Goal: Find specific page/section: Find specific page/section

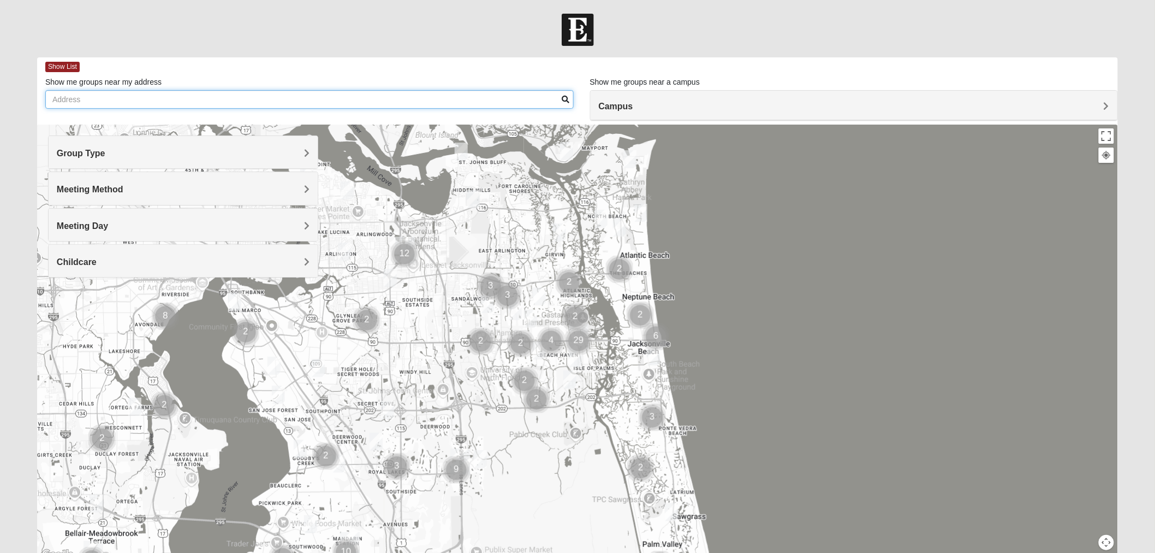
click at [117, 93] on input "Show me groups near my address" at bounding box center [309, 99] width 529 height 19
click at [157, 100] on input "[STREET_ADDRESS]" at bounding box center [309, 99] width 529 height 19
click at [220, 103] on input "[STREET_ADDRESS]" at bounding box center [309, 99] width 529 height 19
click at [140, 91] on input "[STREET_ADDRESS]" at bounding box center [309, 99] width 529 height 19
drag, startPoint x: 140, startPoint y: 97, endPoint x: 57, endPoint y: 94, distance: 82.5
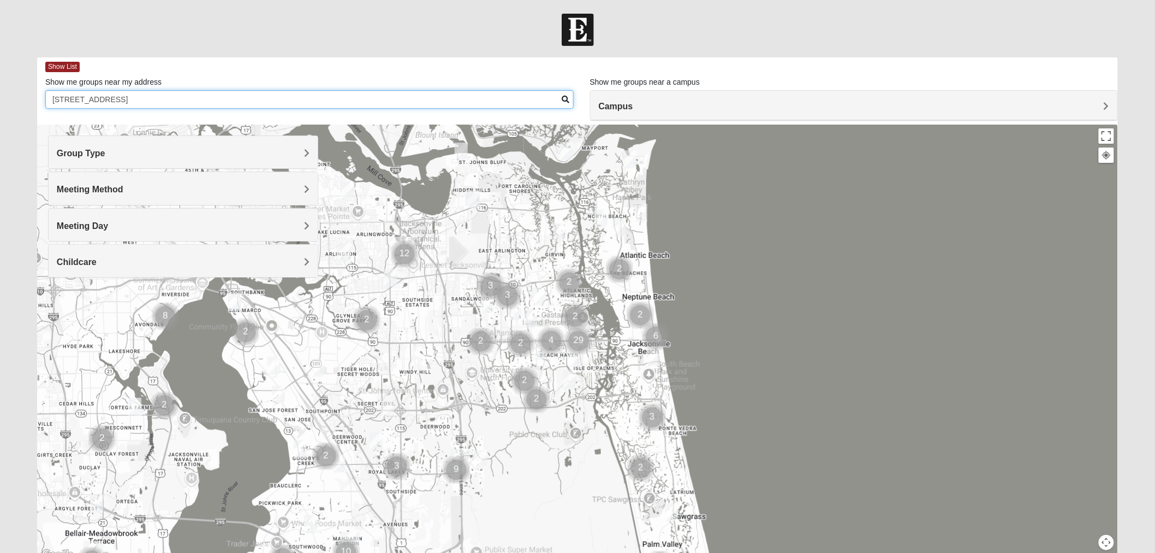
click at [57, 94] on input "[STREET_ADDRESS]" at bounding box center [309, 99] width 529 height 19
type input "4"
click at [560, 102] on input "singing lark court" at bounding box center [309, 99] width 529 height 19
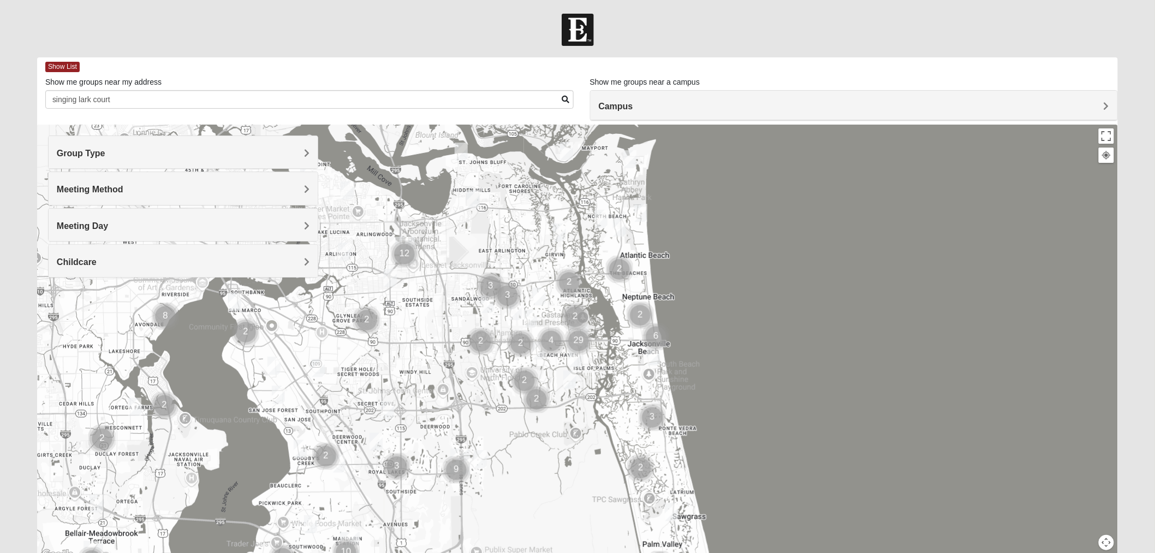
click at [566, 97] on span at bounding box center [566, 100] width 8 height 8
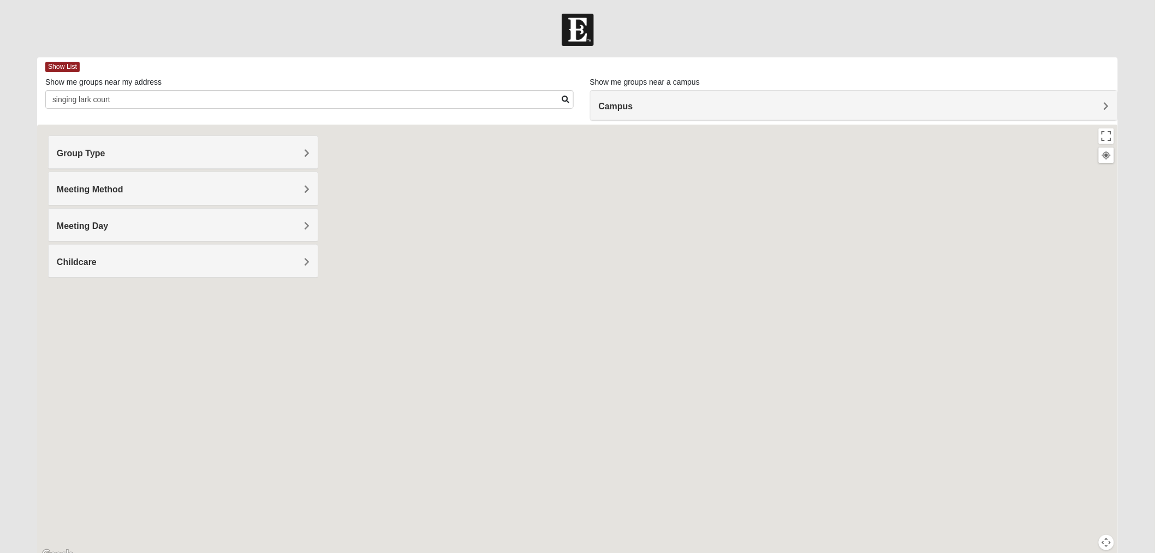
click at [566, 97] on span at bounding box center [566, 100] width 8 height 8
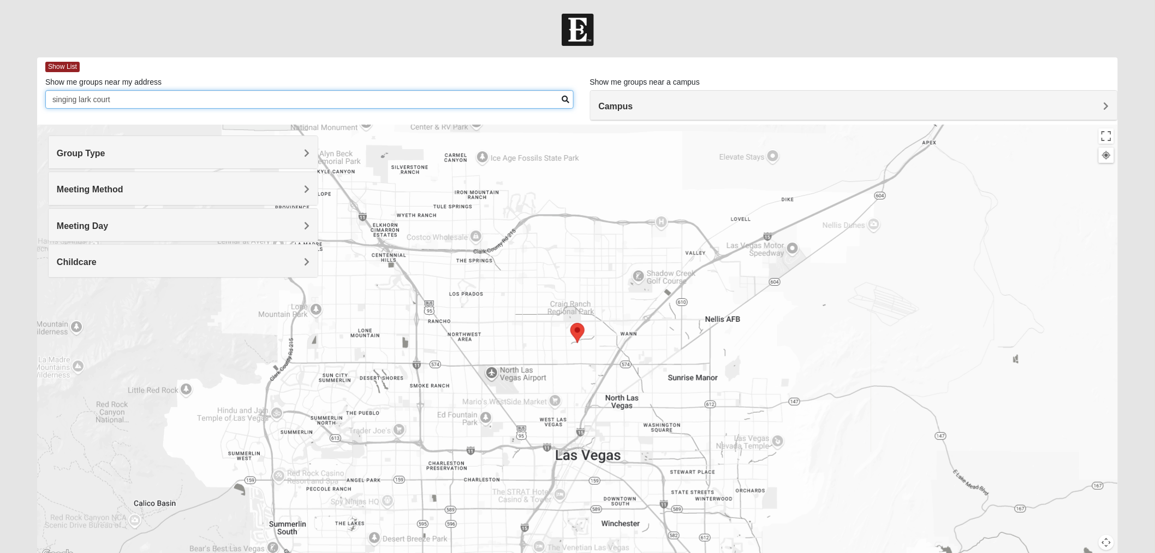
click at [130, 103] on input "singing lark court" at bounding box center [309, 99] width 529 height 19
type input "singing lark court, [GEOGRAPHIC_DATA] fl"
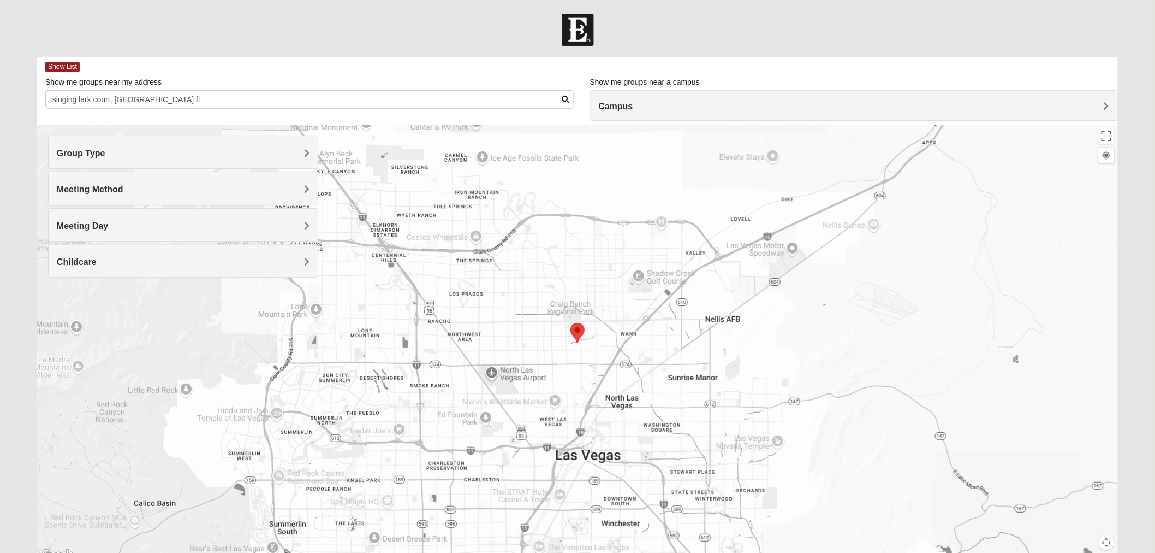
click at [568, 97] on span at bounding box center [566, 100] width 8 height 8
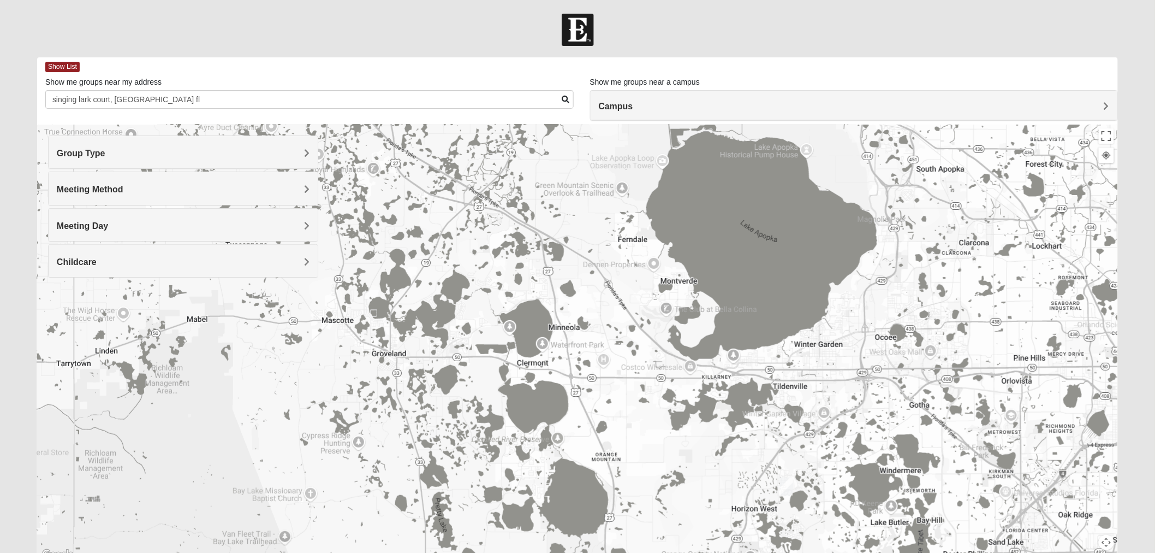
drag, startPoint x: 777, startPoint y: 407, endPoint x: 573, endPoint y: 83, distance: 382.5
click at [573, 83] on div "Show List Loading Groups Keywords Filter Additional Filters Campus [GEOGRAPHIC_…" at bounding box center [577, 309] width 1081 height 504
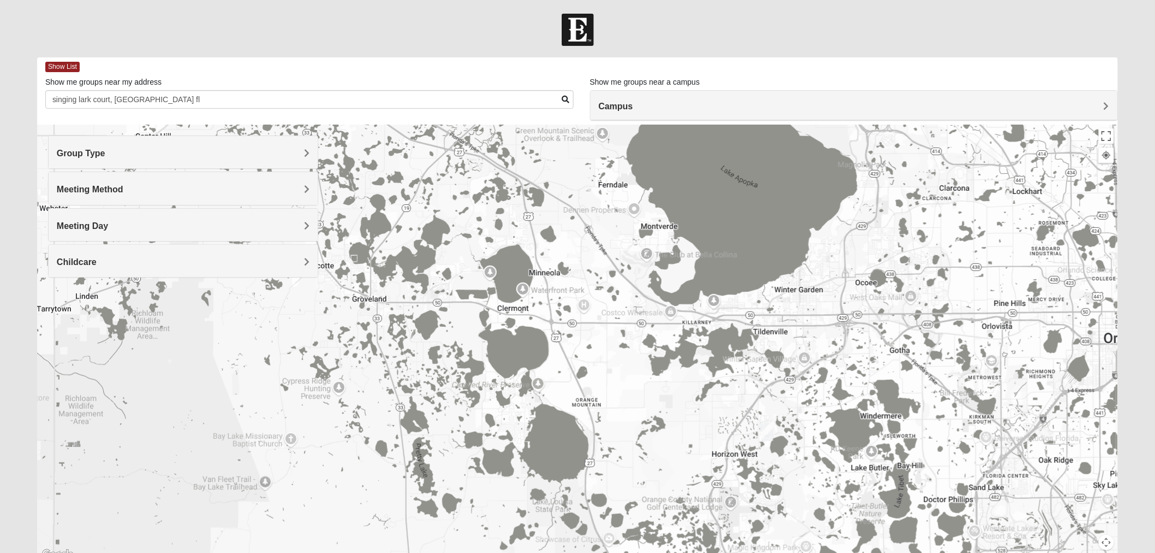
scroll to position [48, 0]
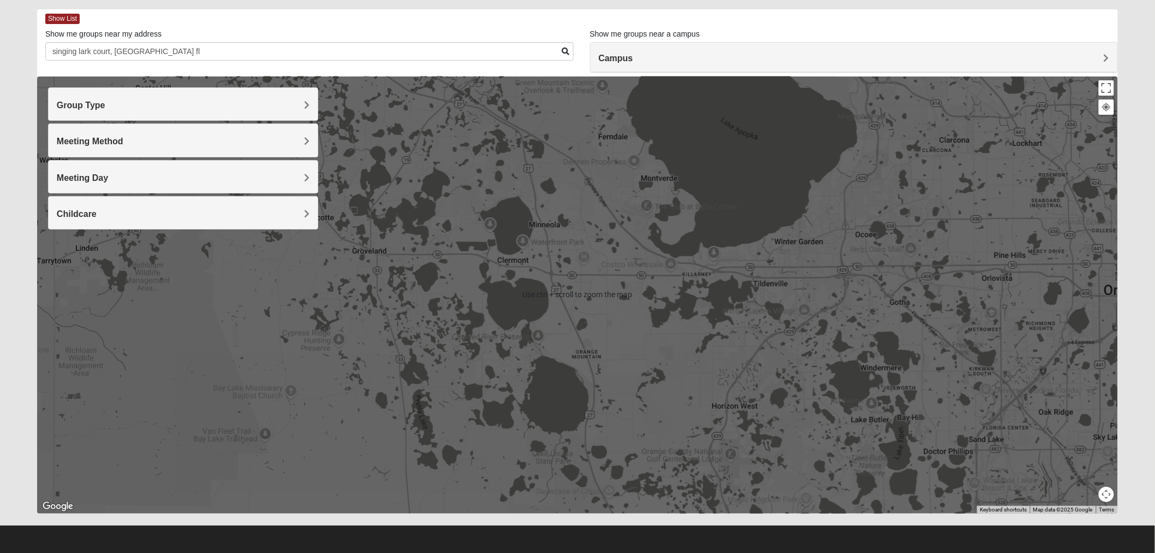
click at [927, 403] on div at bounding box center [577, 294] width 1081 height 437
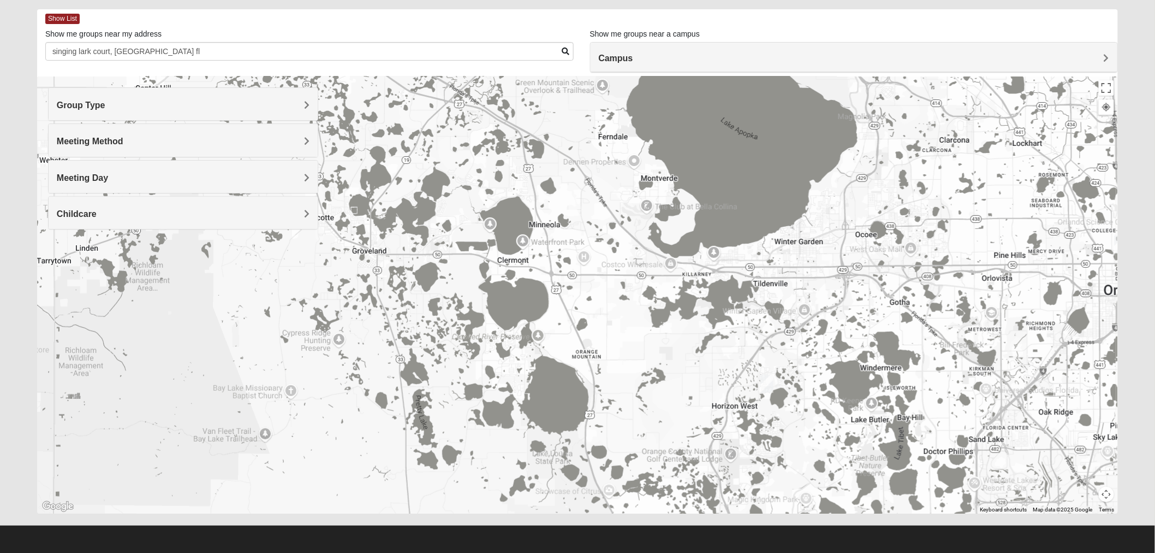
click at [886, 278] on div at bounding box center [577, 294] width 1081 height 437
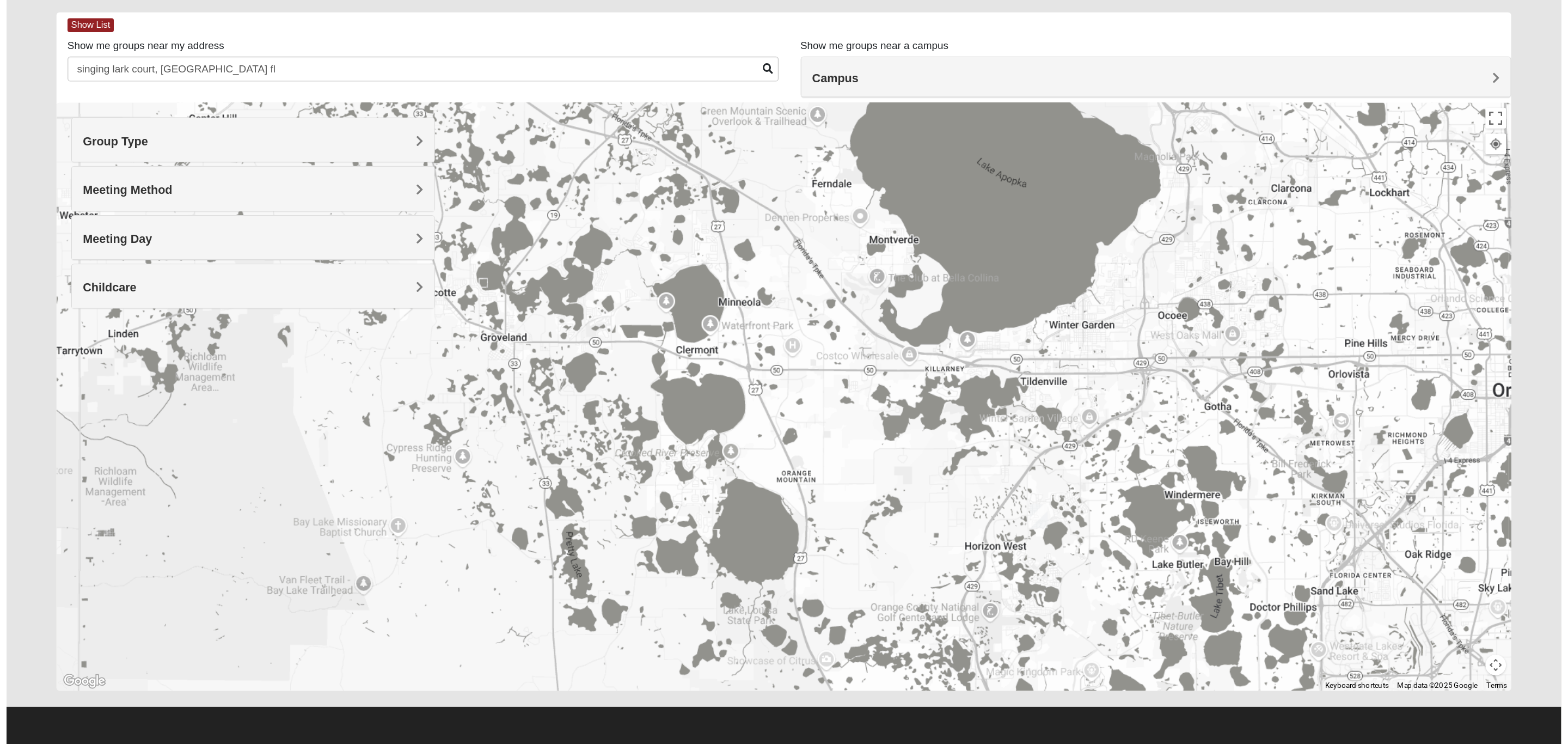
scroll to position [0, 0]
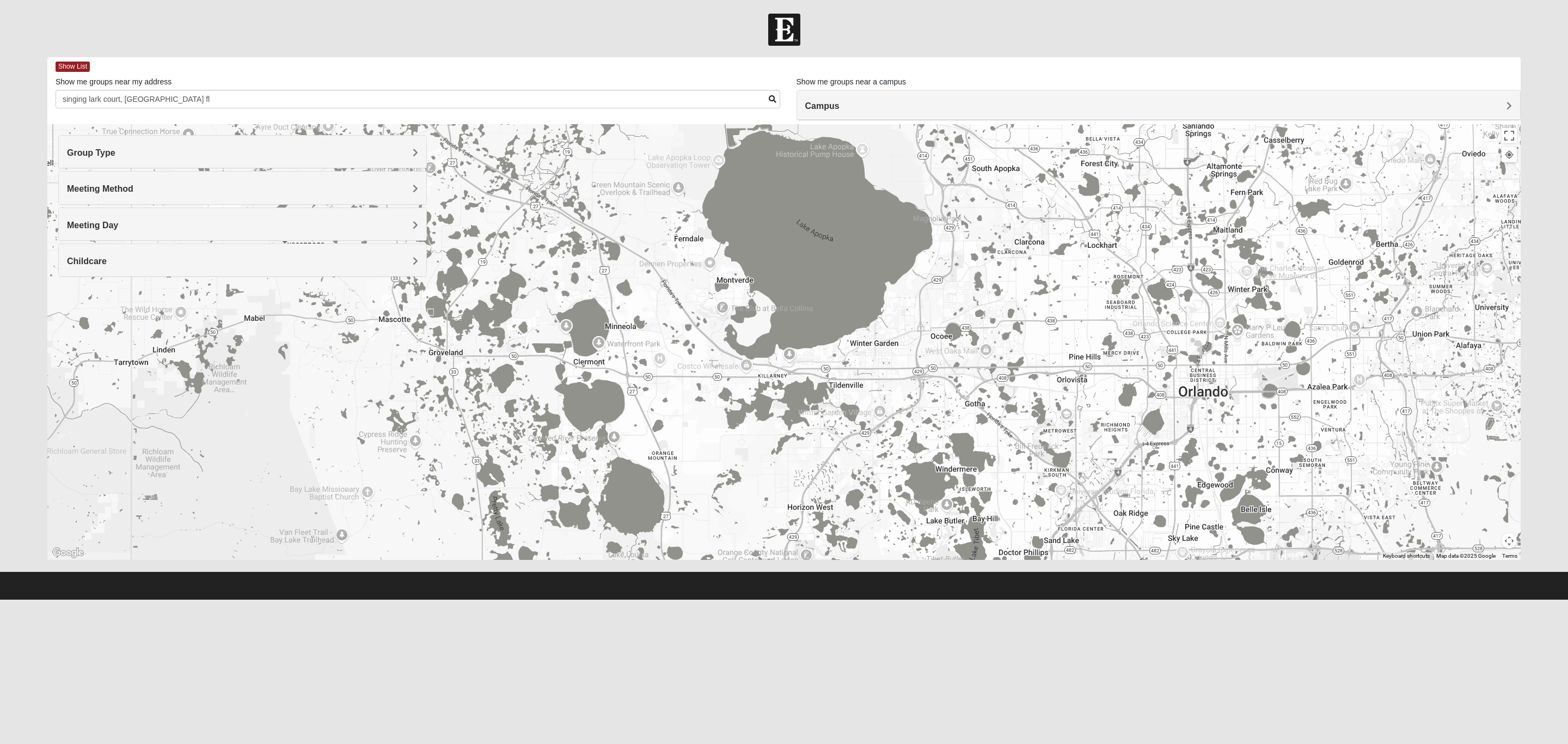
drag, startPoint x: 1187, startPoint y: 377, endPoint x: 1058, endPoint y: 432, distance: 140.2
click at [1058, 432] on div at bounding box center [784, 341] width 1473 height 436
